Goal: Transaction & Acquisition: Purchase product/service

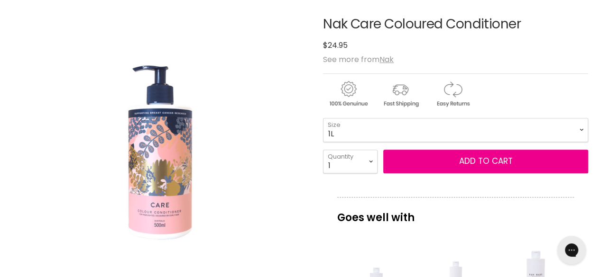
scroll to position [149, 0]
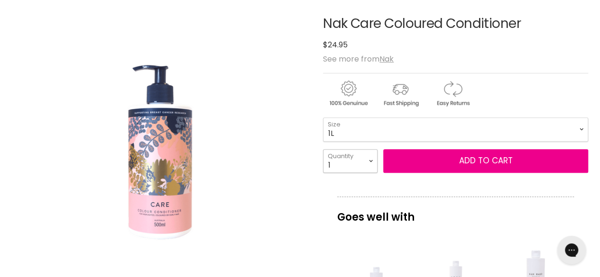
click at [355, 165] on select "1 2 3 4 5 6 7 8 9 10+" at bounding box center [350, 161] width 55 height 24
select select "2"
click at [323, 149] on select "1 2 3 4 5 6 7 8 9 10+" at bounding box center [350, 161] width 55 height 24
type input "2"
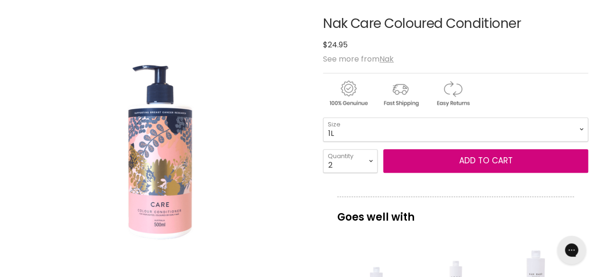
click at [482, 165] on span "Add to cart" at bounding box center [486, 160] width 54 height 11
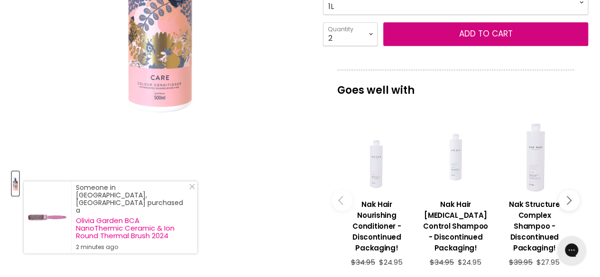
scroll to position [281, 0]
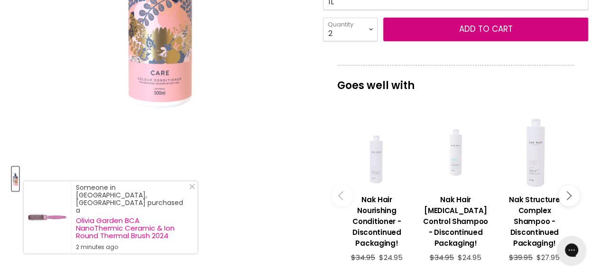
click at [455, 32] on button "Add to cart" at bounding box center [485, 30] width 205 height 24
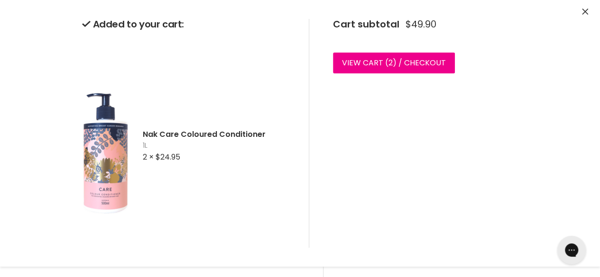
scroll to position [344, 0]
click at [582, 13] on icon "Close" at bounding box center [585, 12] width 6 height 6
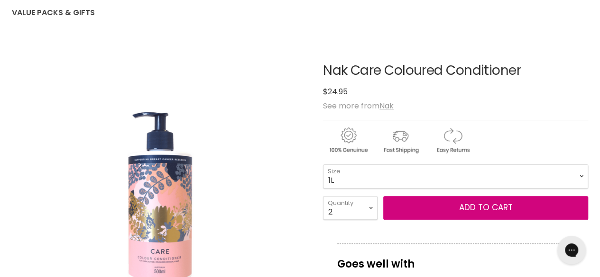
scroll to position [0, 0]
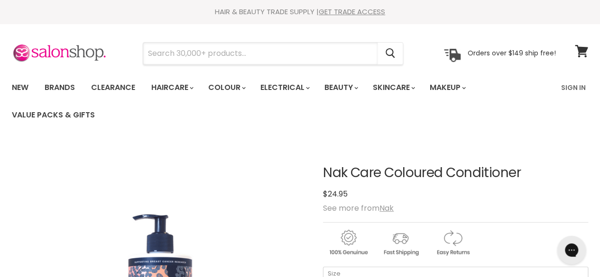
click at [256, 54] on input "Search" at bounding box center [260, 54] width 234 height 22
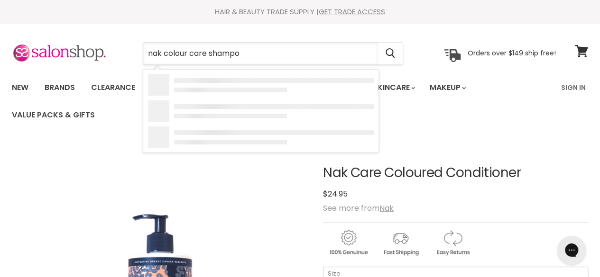
type input "nak colour care shampoo"
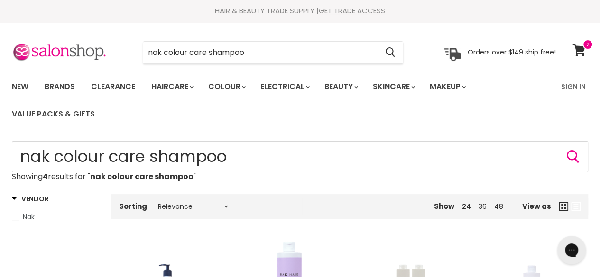
scroll to position [0, 0]
click at [268, 55] on input "nak colour care shampoo" at bounding box center [260, 53] width 234 height 22
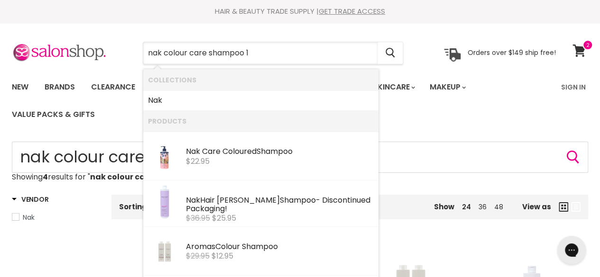
type input "nak colour care shampoo 1l"
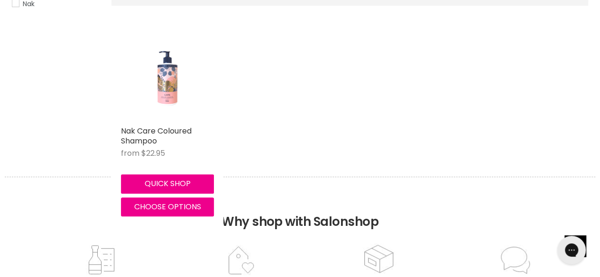
click at [167, 137] on h2 "Nak Care Coloured Shampoo" at bounding box center [167, 136] width 93 height 20
click at [132, 138] on link "Nak Care Coloured Shampoo" at bounding box center [156, 136] width 71 height 21
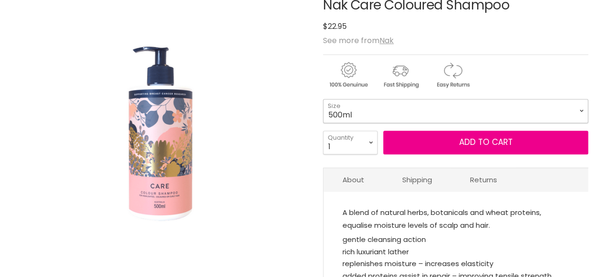
scroll to position [168, 0]
drag, startPoint x: 0, startPoint y: 0, endPoint x: 428, endPoint y: 111, distance: 442.7
click at [428, 111] on select "500ml 1L" at bounding box center [455, 111] width 265 height 24
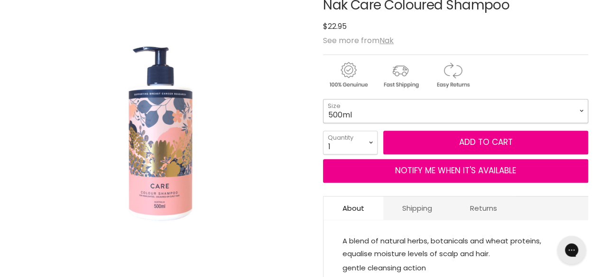
scroll to position [0, 0]
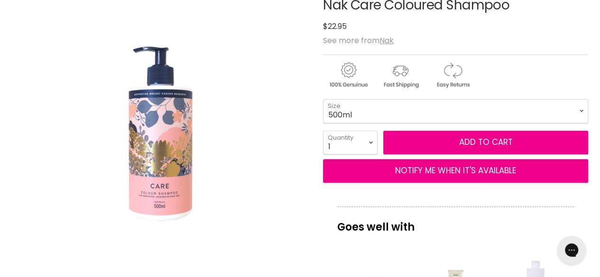
click at [277, 142] on div "Click or scroll to zoom Tap or pinch to zoom" at bounding box center [160, 122] width 297 height 297
click at [397, 105] on select "500ml 1L" at bounding box center [455, 111] width 265 height 24
click at [273, 133] on div "Click or scroll to zoom Tap or pinch to zoom" at bounding box center [160, 122] width 297 height 297
click at [360, 115] on select "500ml 1L" at bounding box center [455, 111] width 265 height 24
click at [250, 152] on div "Click or scroll to zoom Tap or pinch to zoom" at bounding box center [160, 122] width 297 height 297
